Goal: Information Seeking & Learning: Learn about a topic

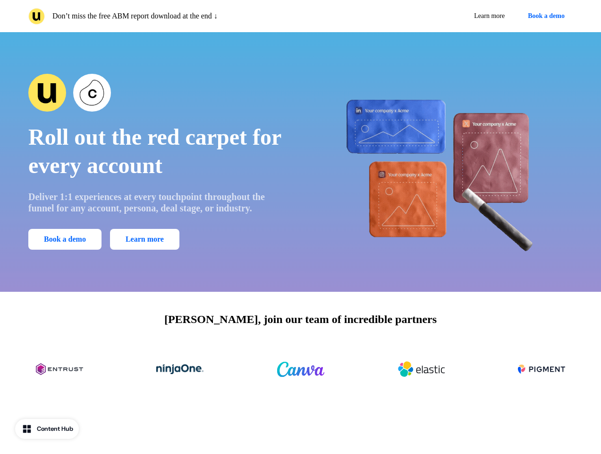
click at [301, 16] on div "Don’t miss the free ABM report download at the end ↓ Learn more Book a demo" at bounding box center [300, 16] width 601 height 32
click at [163, 16] on p "Don’t miss the free ABM report download at the end ↓" at bounding box center [134, 15] width 165 height 11
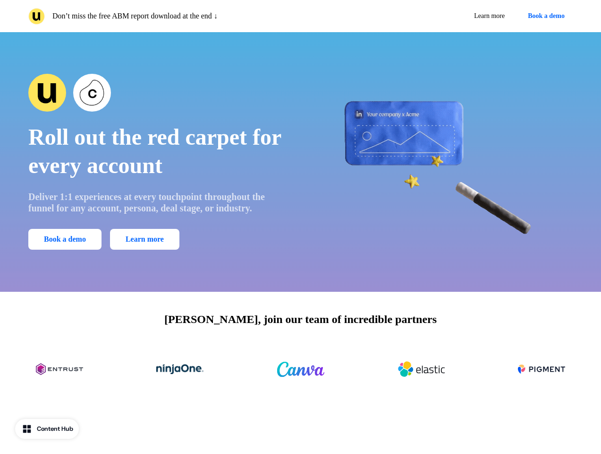
click at [439, 16] on div "Learn more Book a demo" at bounding box center [439, 16] width 269 height 17
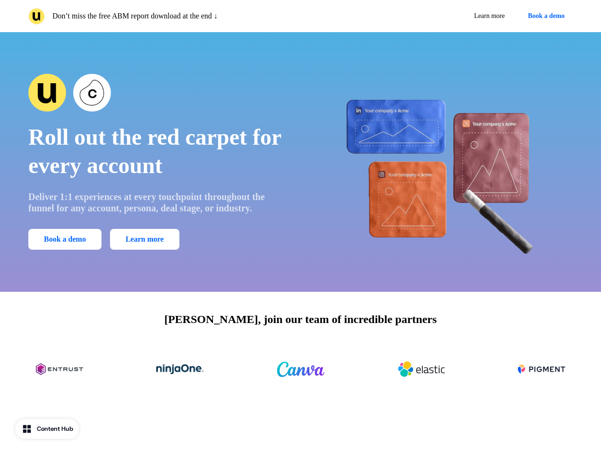
click at [545, 16] on button "Book a demo" at bounding box center [546, 16] width 53 height 17
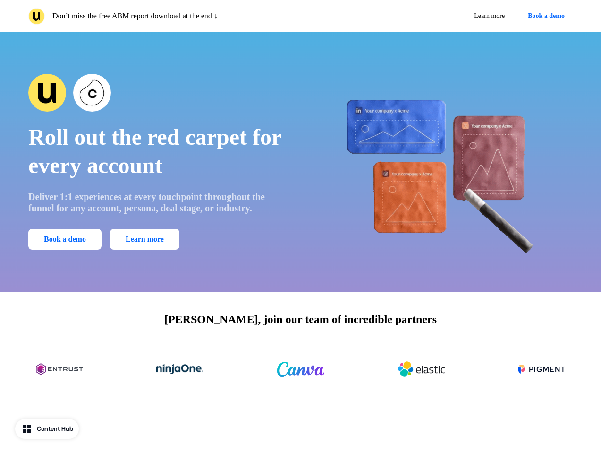
click at [301, 162] on div "Roll out the red carpet for every account Deliver 1:1 experiences at every touc…" at bounding box center [300, 161] width 601 height 259
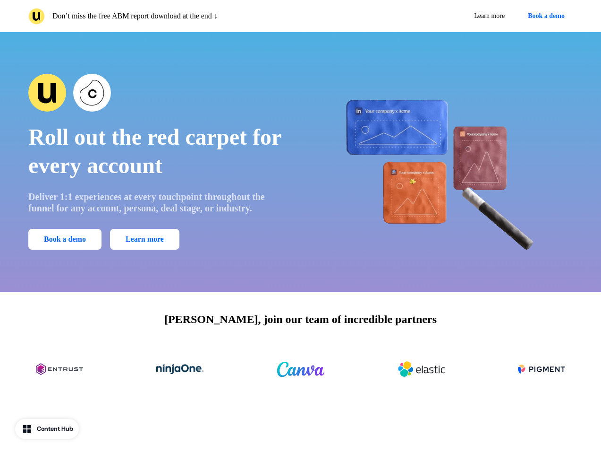
click at [158, 162] on span "Roll out the red carpet for every account" at bounding box center [154, 150] width 253 height 53
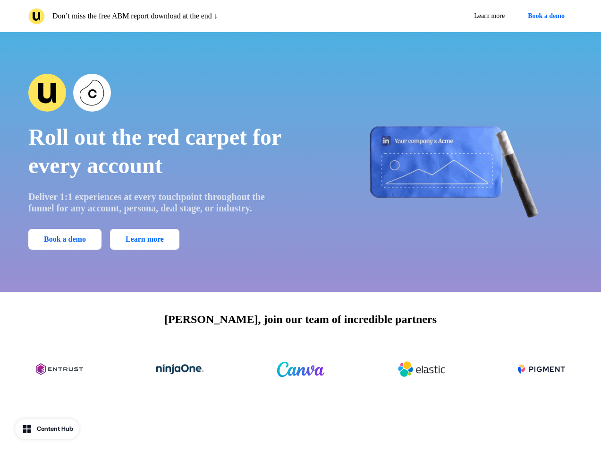
click at [158, 93] on div at bounding box center [157, 93] width 259 height 38
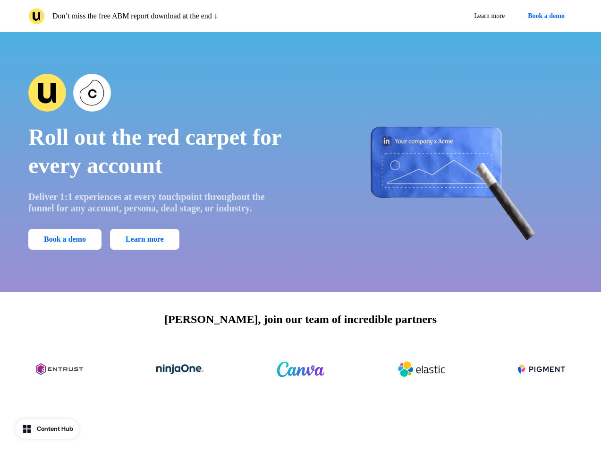
scroll to position [1610, 0]
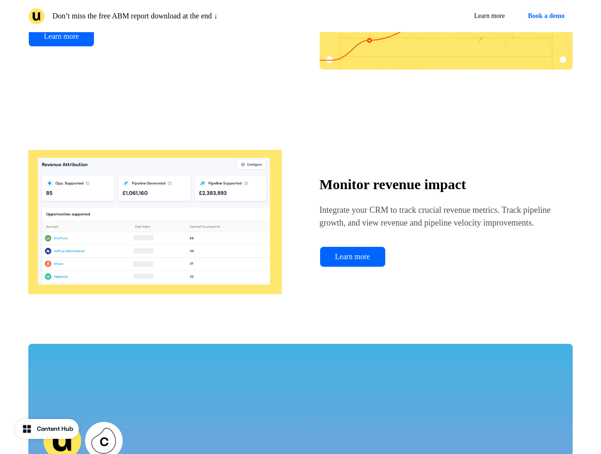
click at [444, 162] on div "Monitor revenue impact Integrate your CRM to track crucial revenue metrics. Tra…" at bounding box center [300, 221] width 545 height 189
